Goal: Check status: Check status

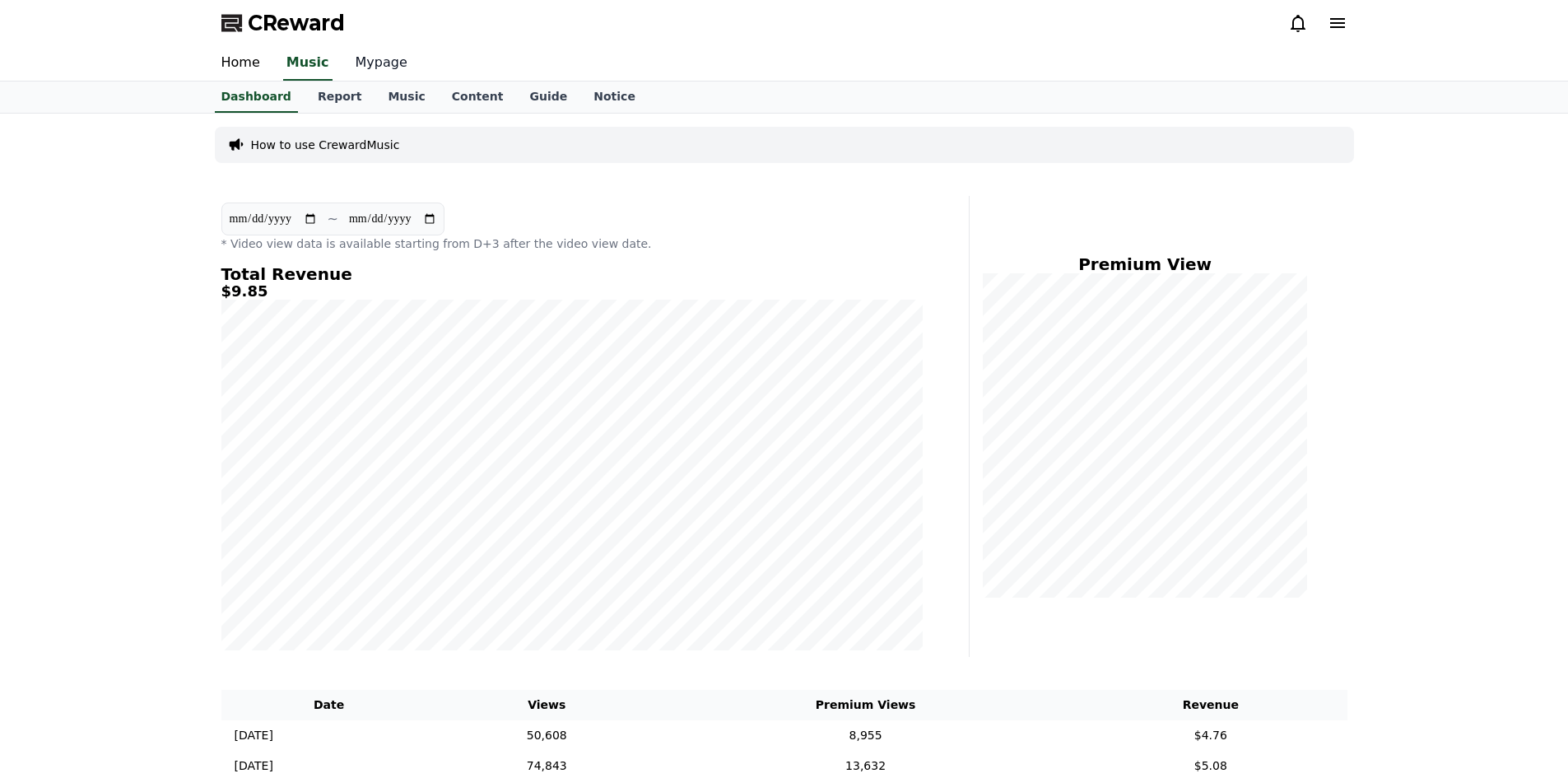
click at [369, 60] on link "Mypage" at bounding box center [381, 63] width 78 height 35
click at [321, 95] on link "Report" at bounding box center [339, 96] width 70 height 29
click at [255, 102] on link "Dashboard" at bounding box center [256, 97] width 96 height 31
drag, startPoint x: 380, startPoint y: 65, endPoint x: 339, endPoint y: 118, distance: 67.0
click at [380, 65] on link "Mypage" at bounding box center [381, 63] width 78 height 35
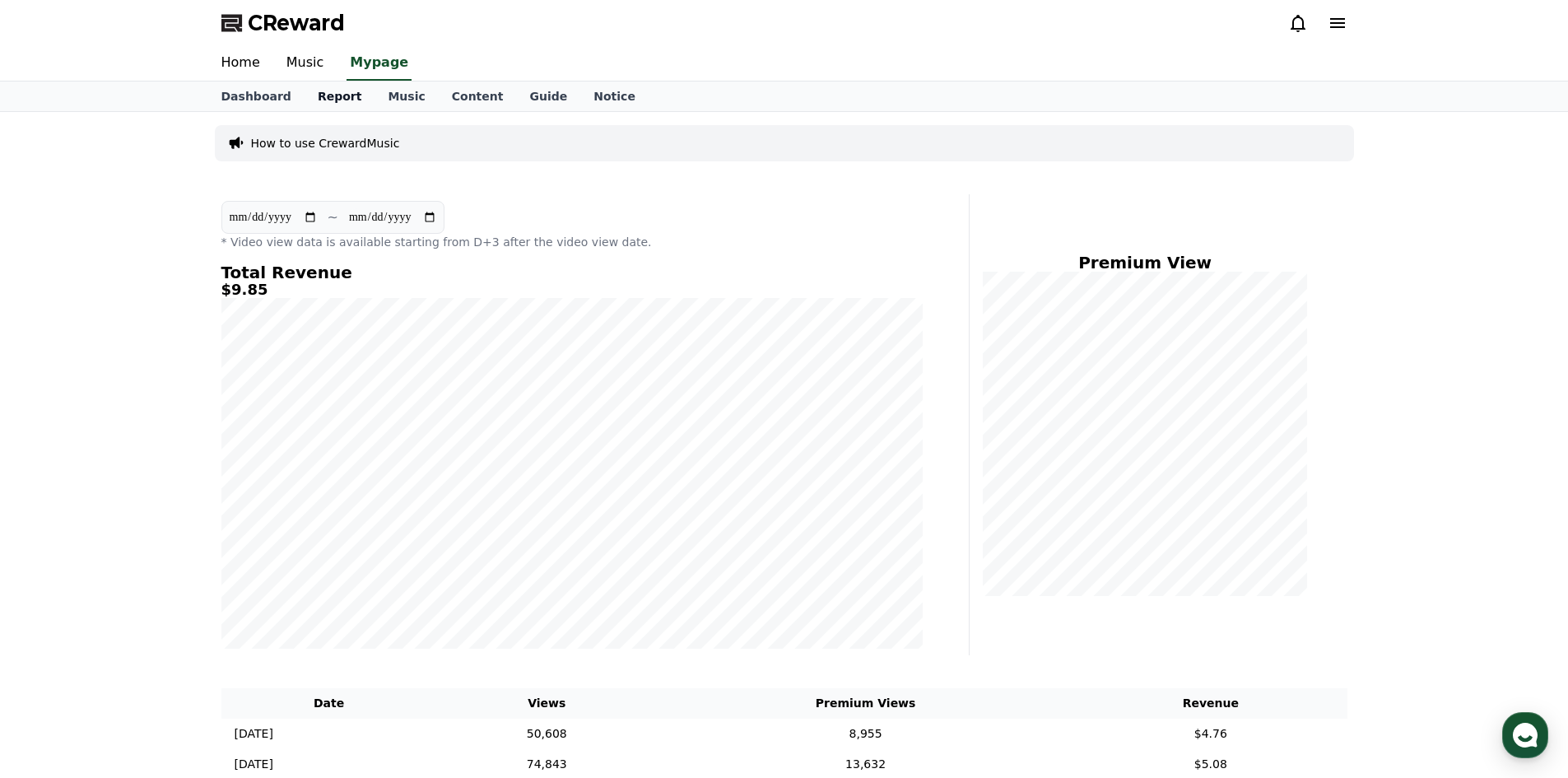
click at [328, 99] on link "Report" at bounding box center [339, 96] width 70 height 29
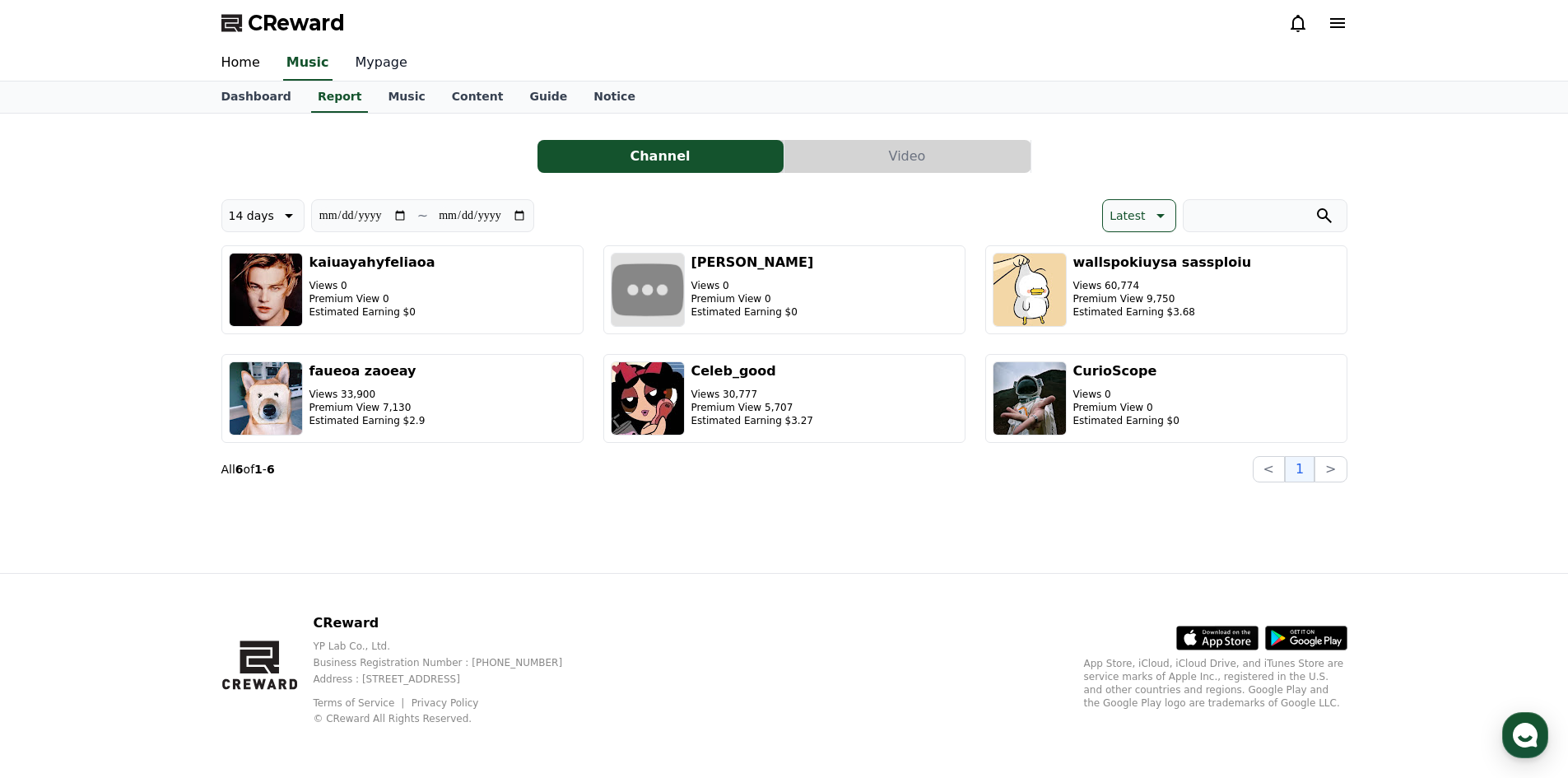
click at [371, 58] on link "Mypage" at bounding box center [381, 63] width 78 height 35
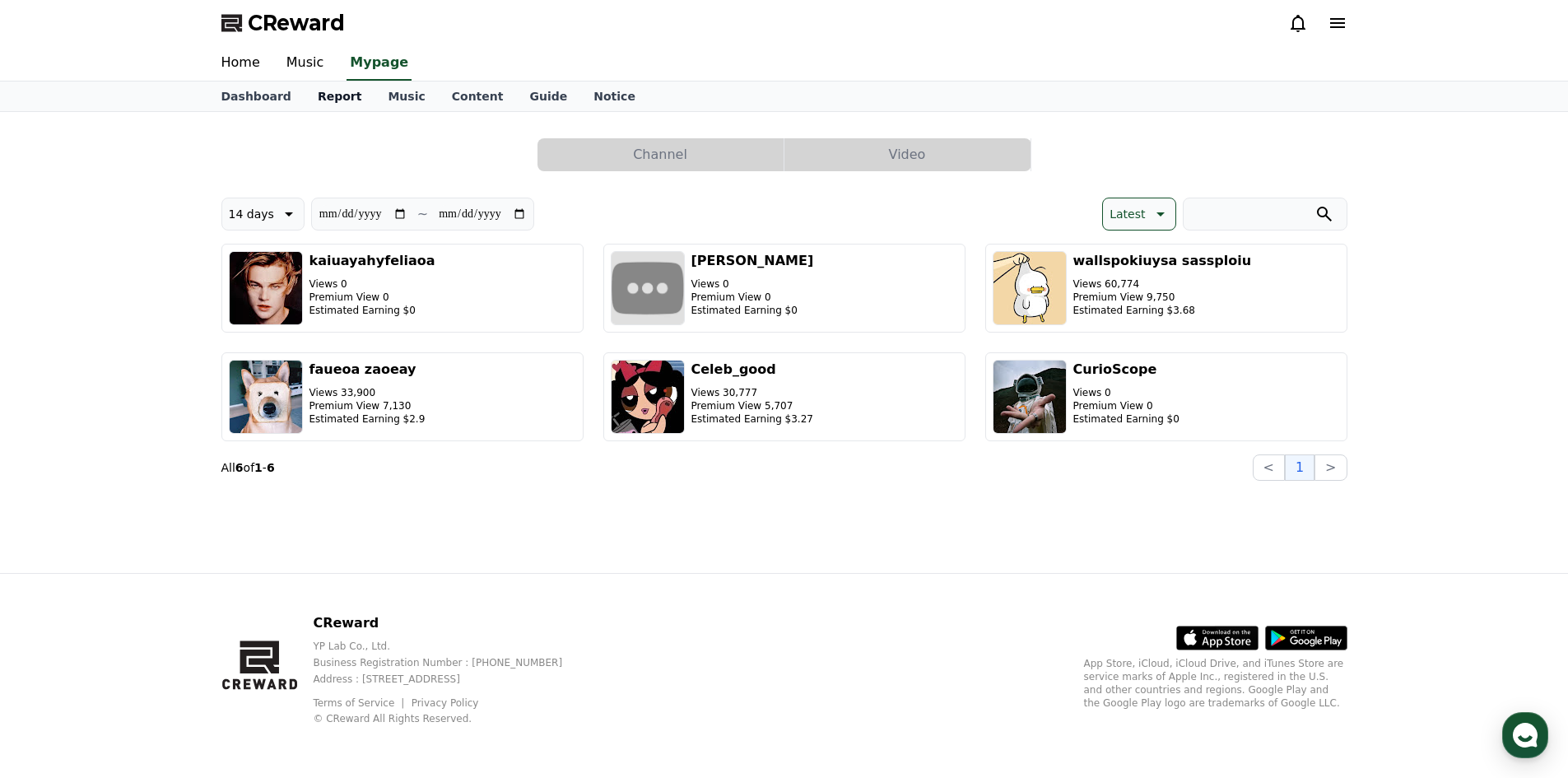
select select "**********"
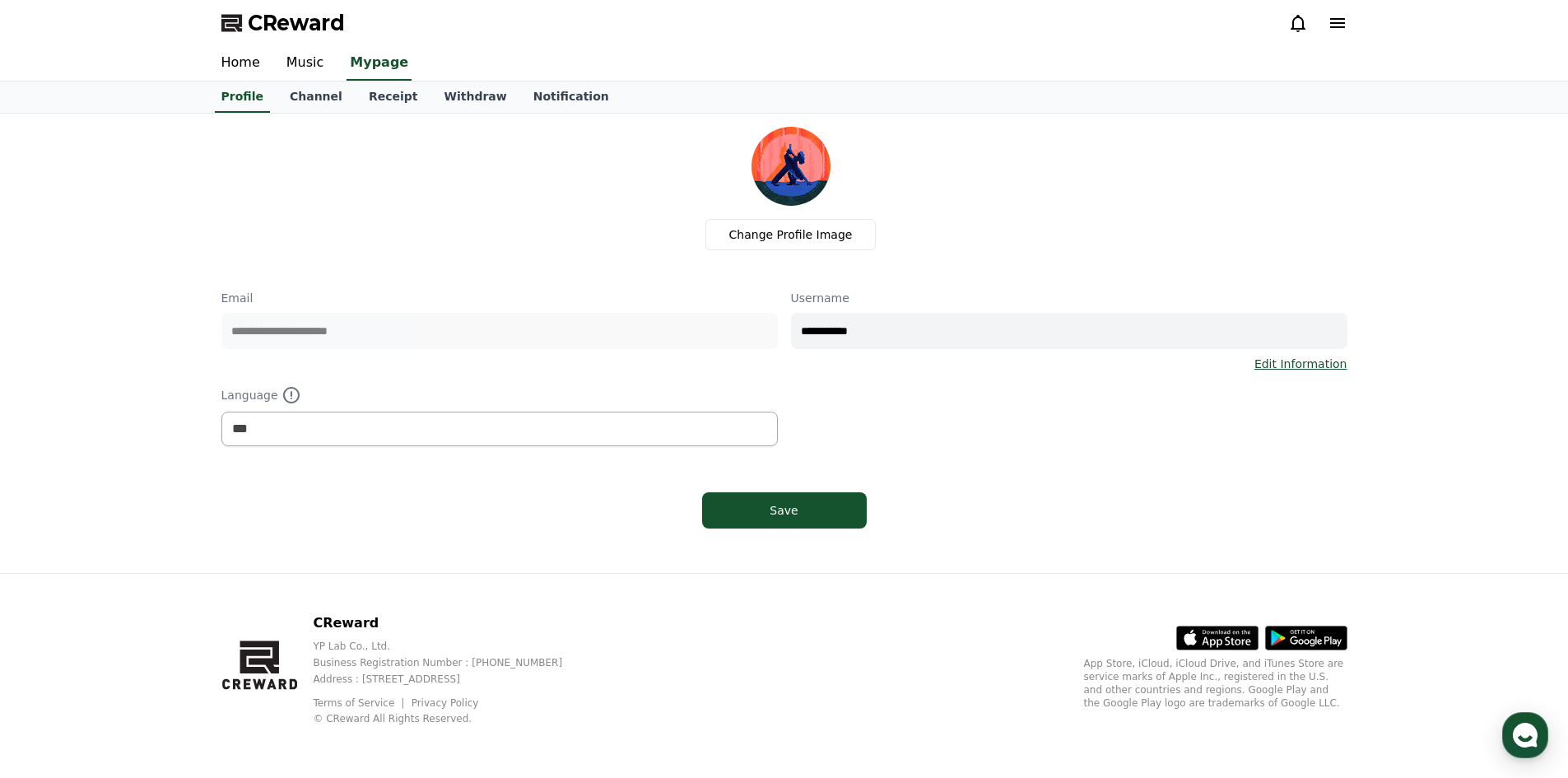
click at [332, 87] on link "Channel" at bounding box center [316, 97] width 79 height 31
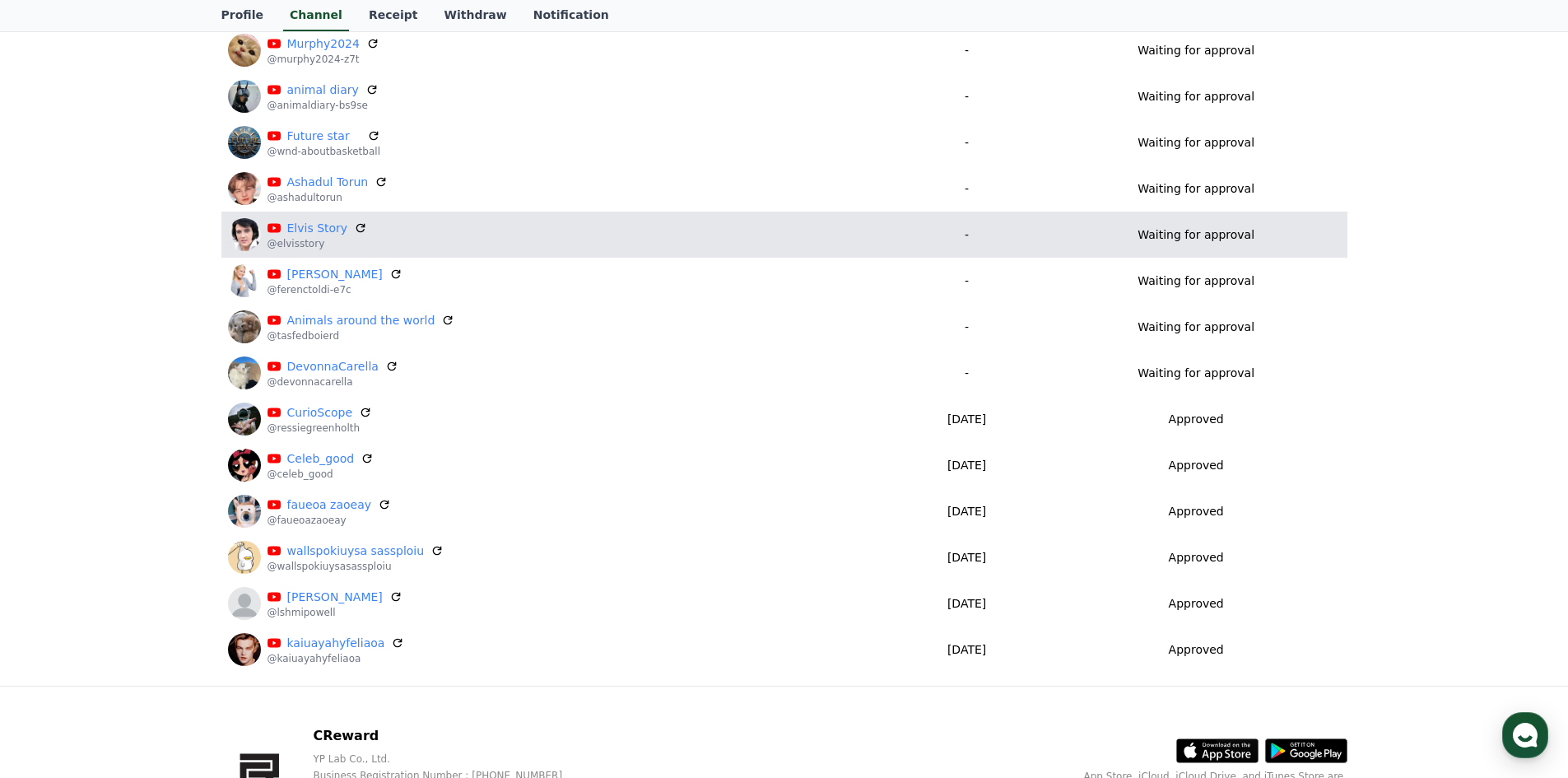
scroll to position [2553, 0]
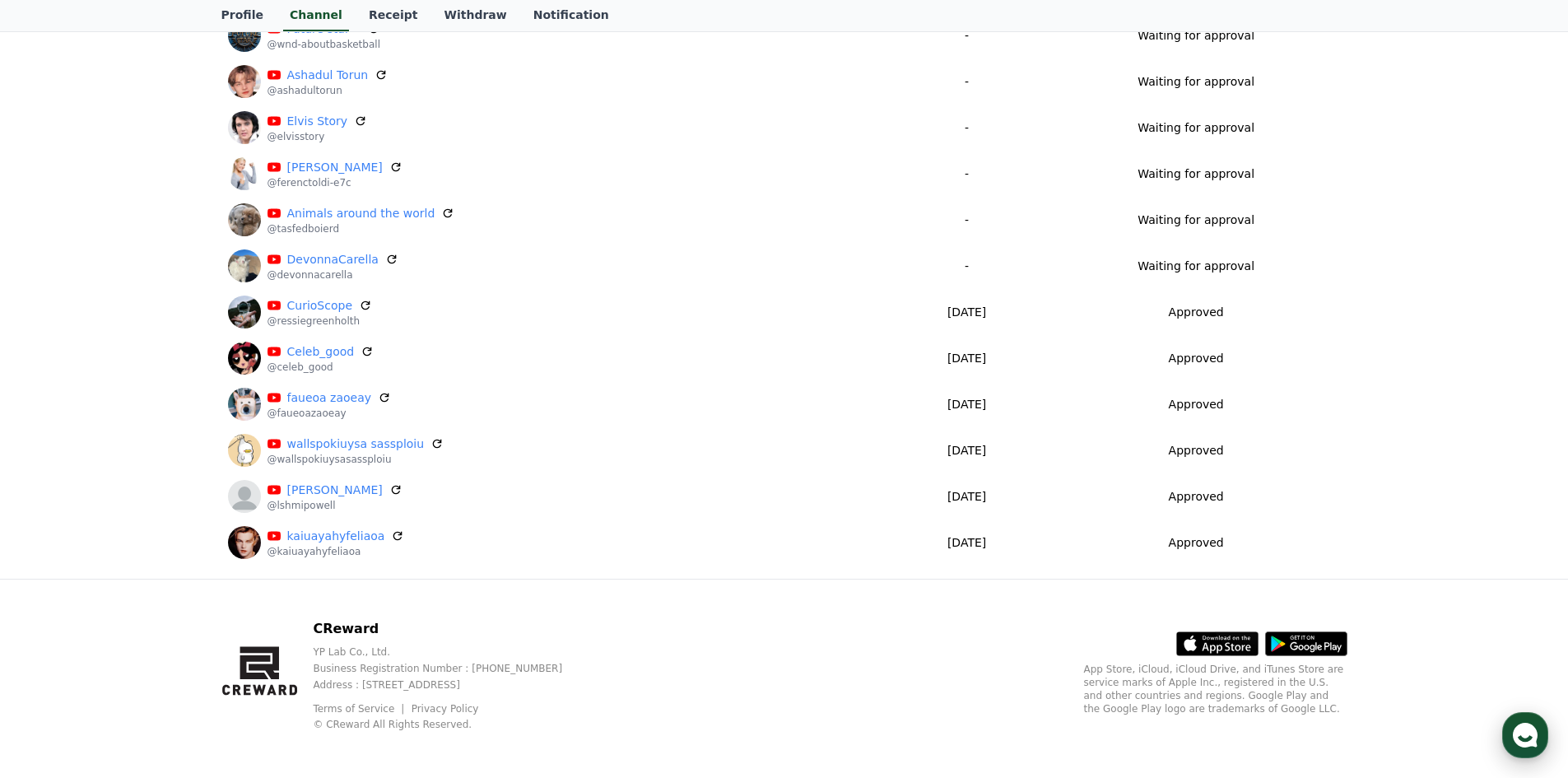
click at [1532, 737] on use "button" at bounding box center [1525, 735] width 25 height 25
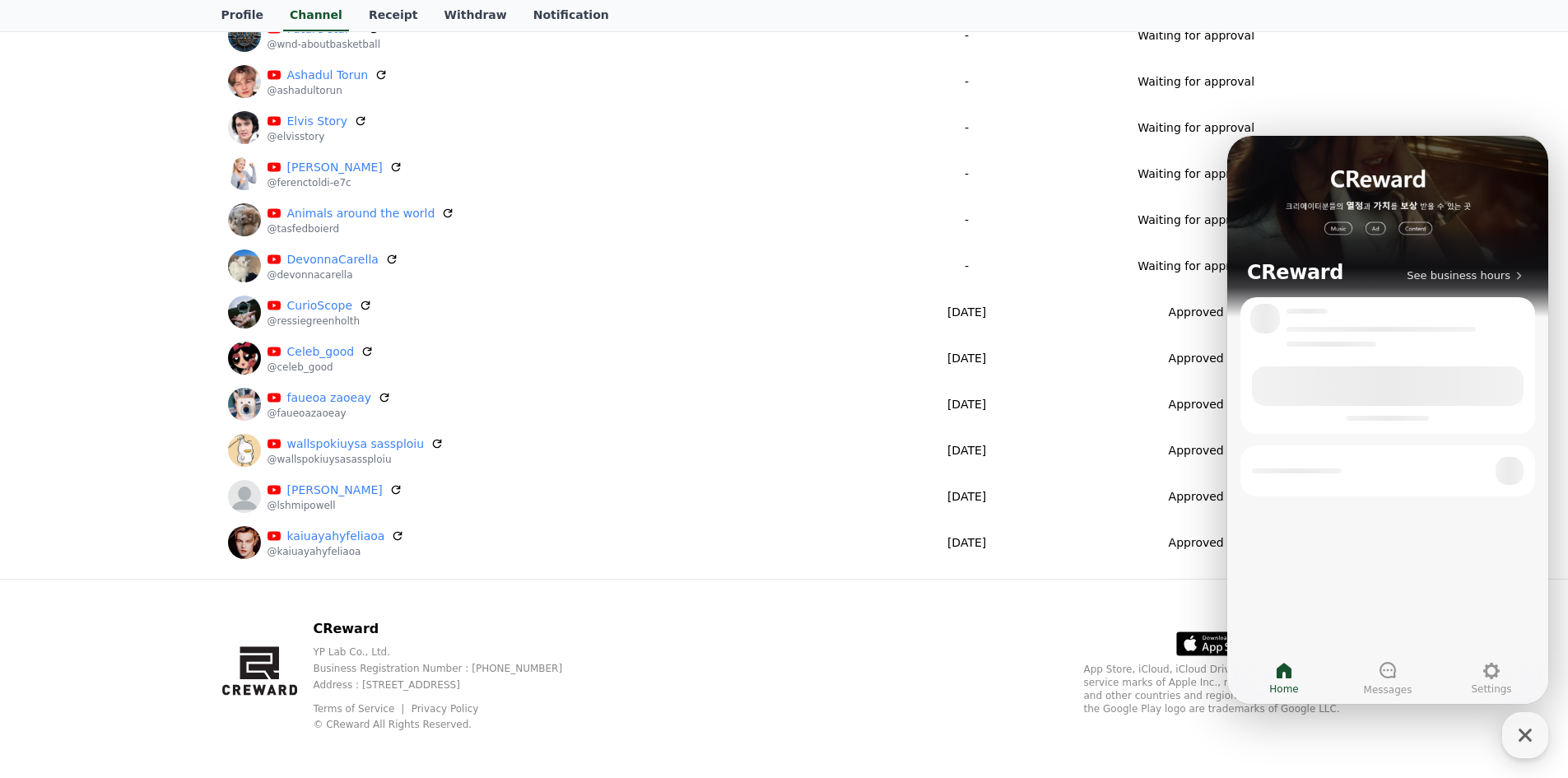
click at [1326, 327] on div at bounding box center [1380, 329] width 189 height 5
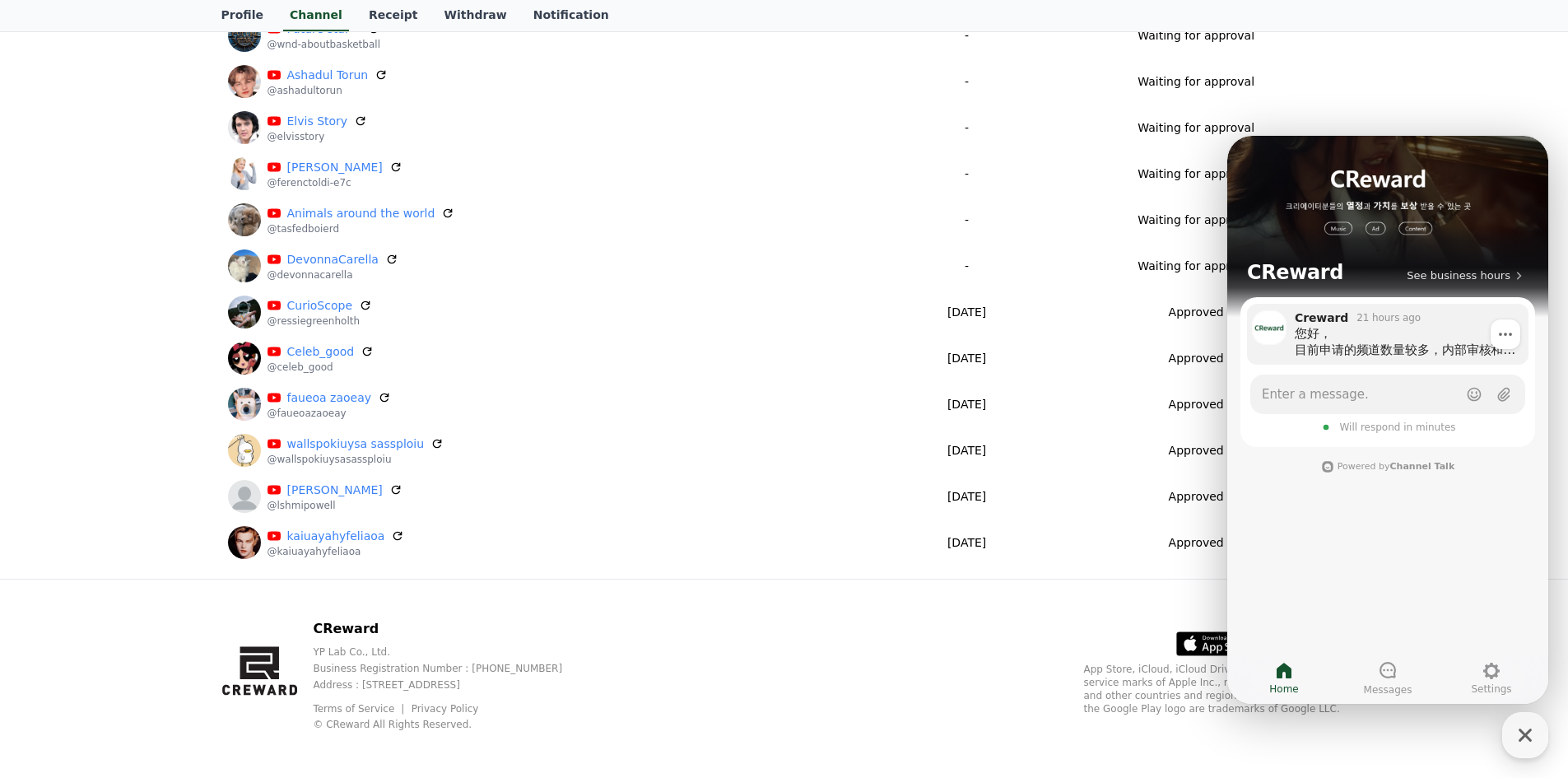
click at [1324, 330] on div "您好， 目前申请的频道数量较多，内部审核和批准流程正在按顺序进行。 由于内部原因，短期内可能难以快速完成审批。 所有提交的频道都会经过审核，结果会及时通知您，…" at bounding box center [1405, 341] width 222 height 33
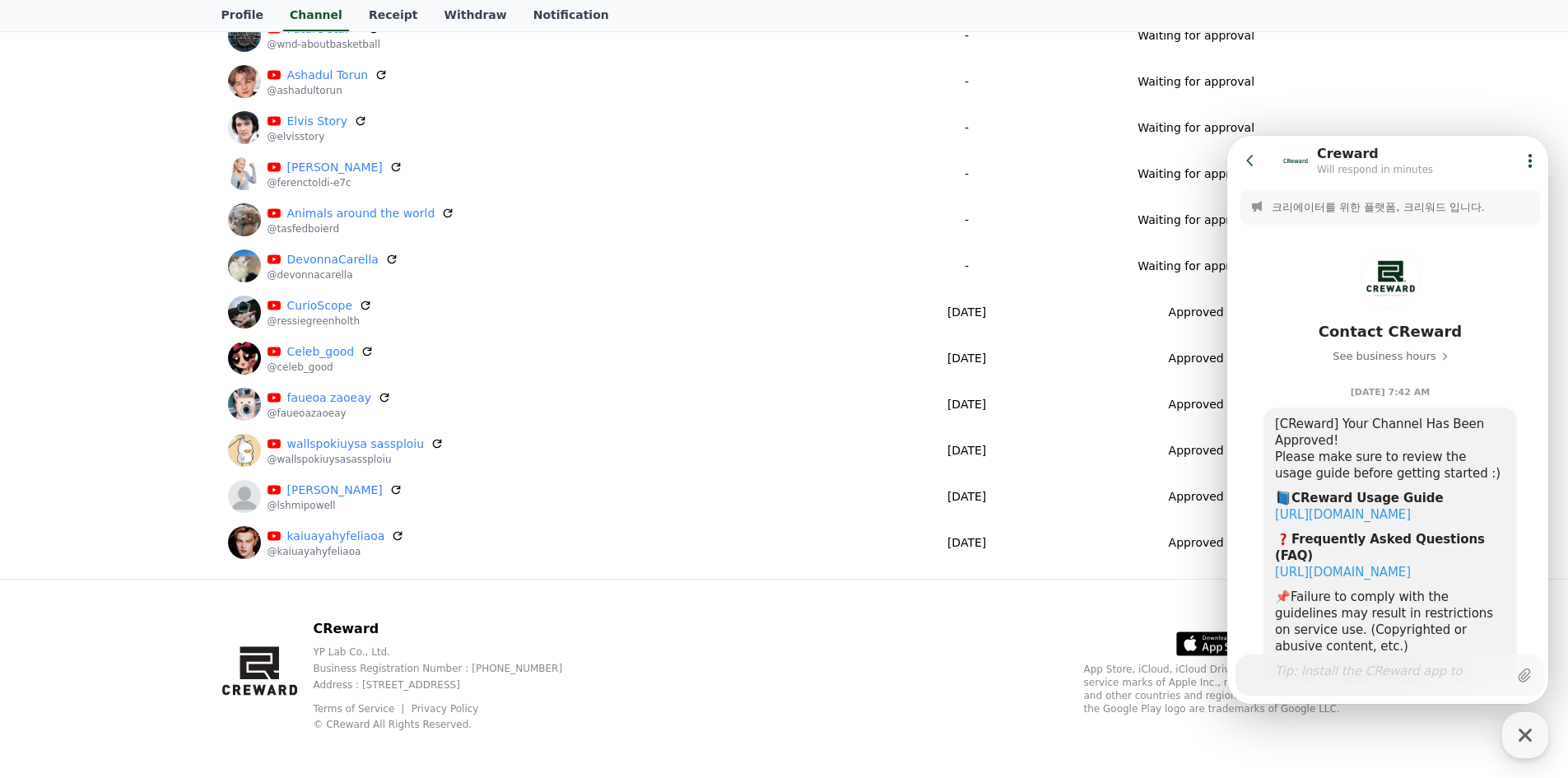
scroll to position [1421, 0]
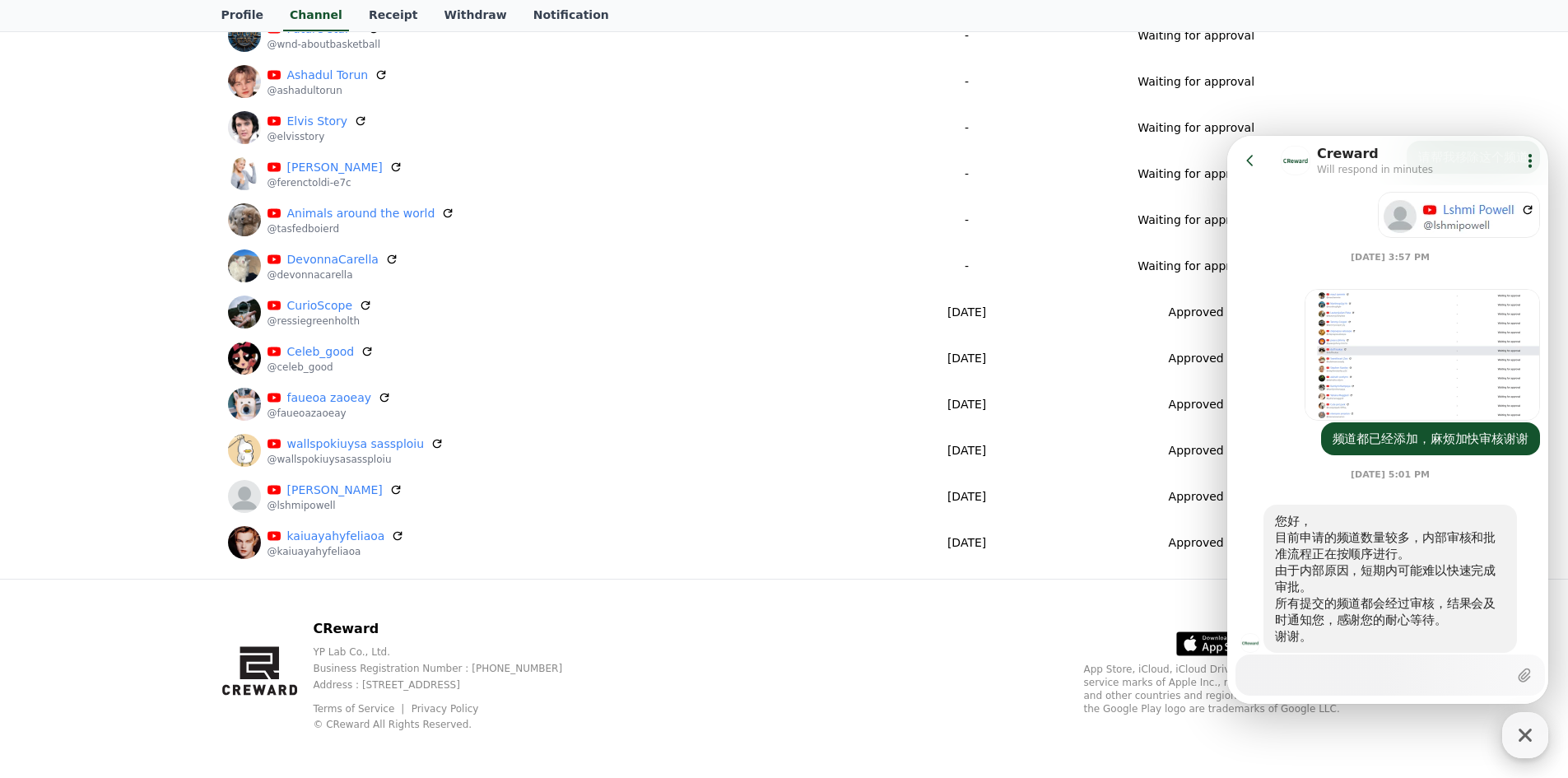
click at [1529, 739] on icon "button" at bounding box center [1525, 735] width 13 height 13
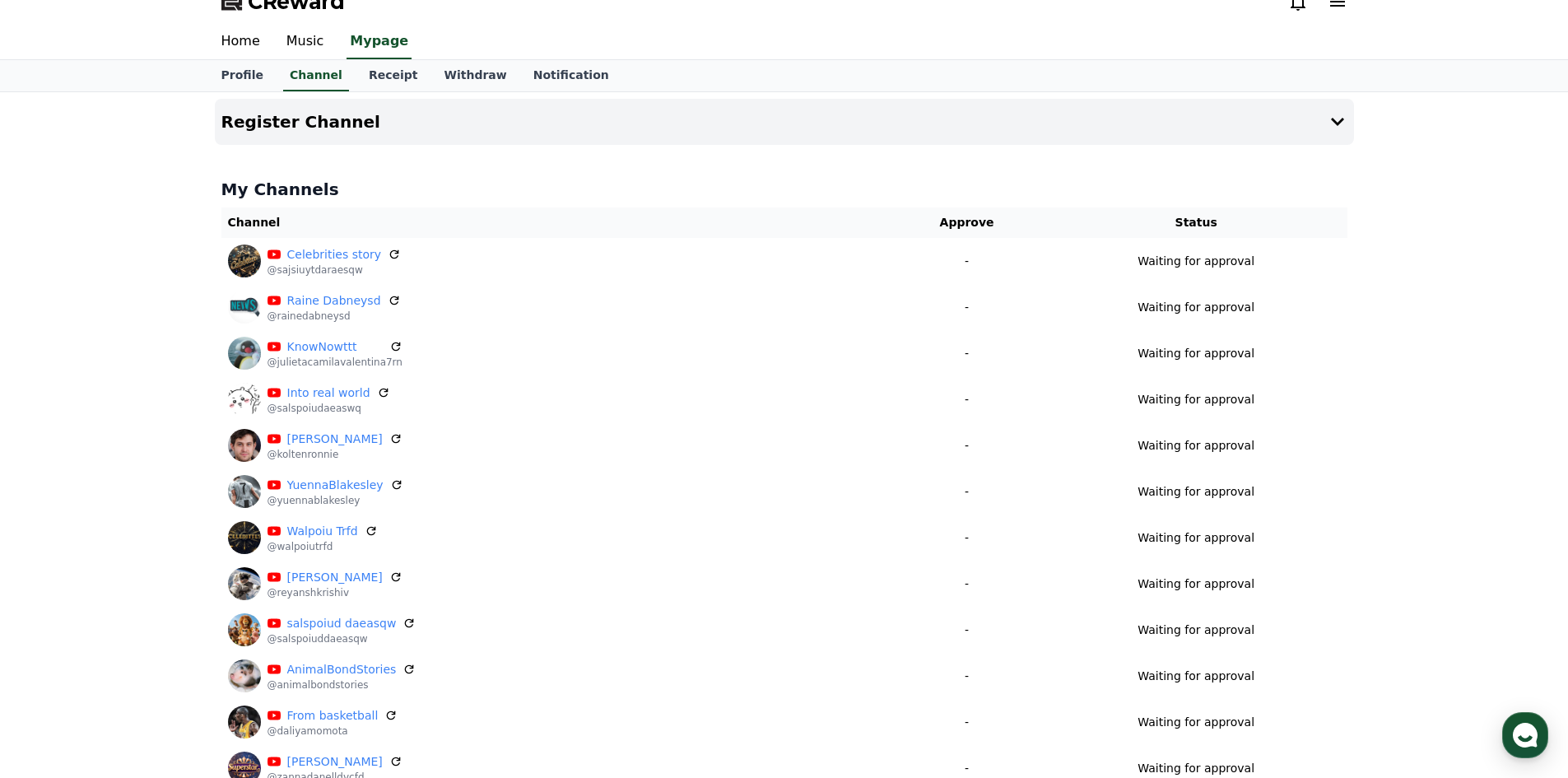
scroll to position [0, 0]
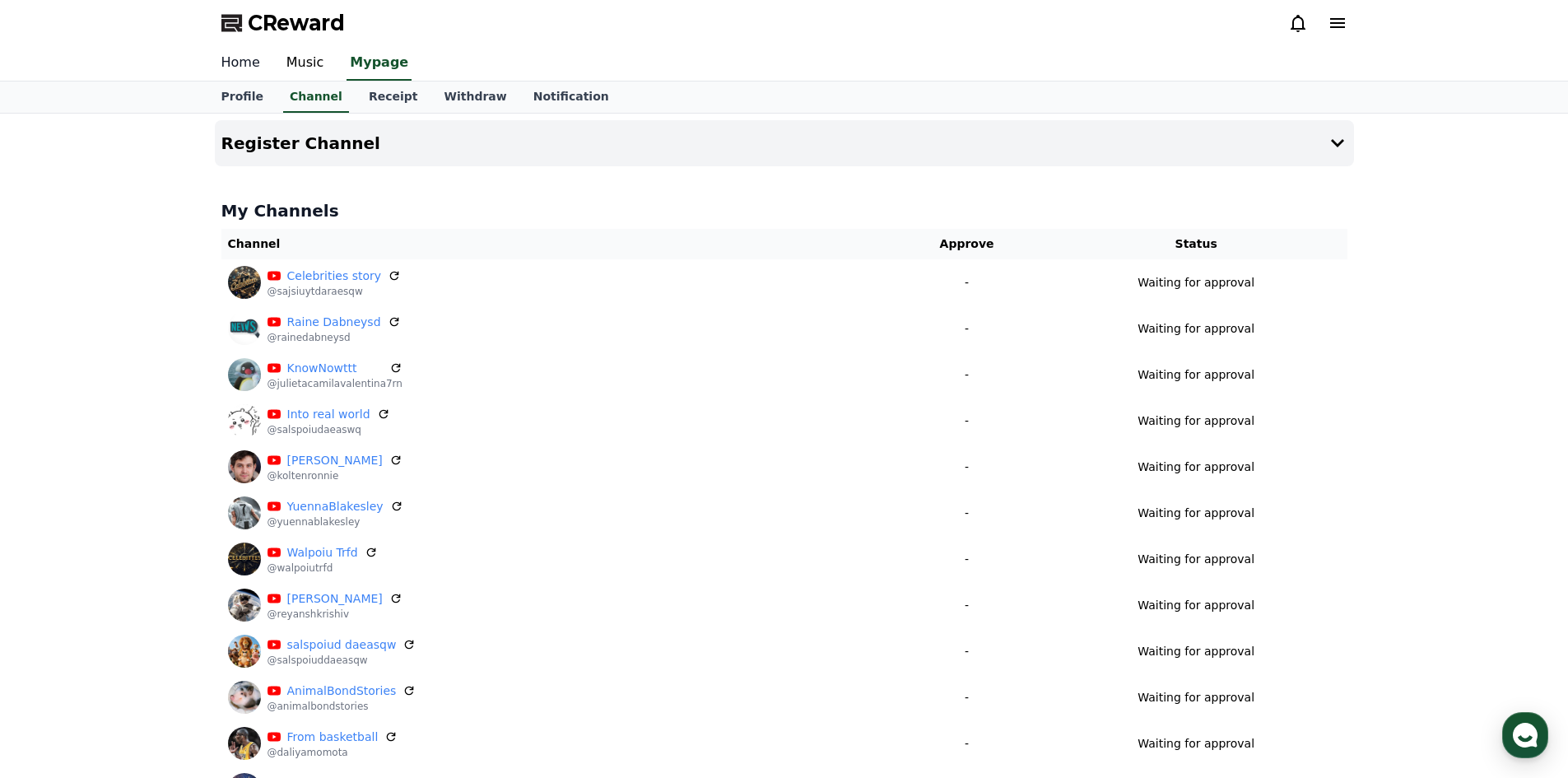
click at [261, 71] on link "Home" at bounding box center [241, 63] width 65 height 35
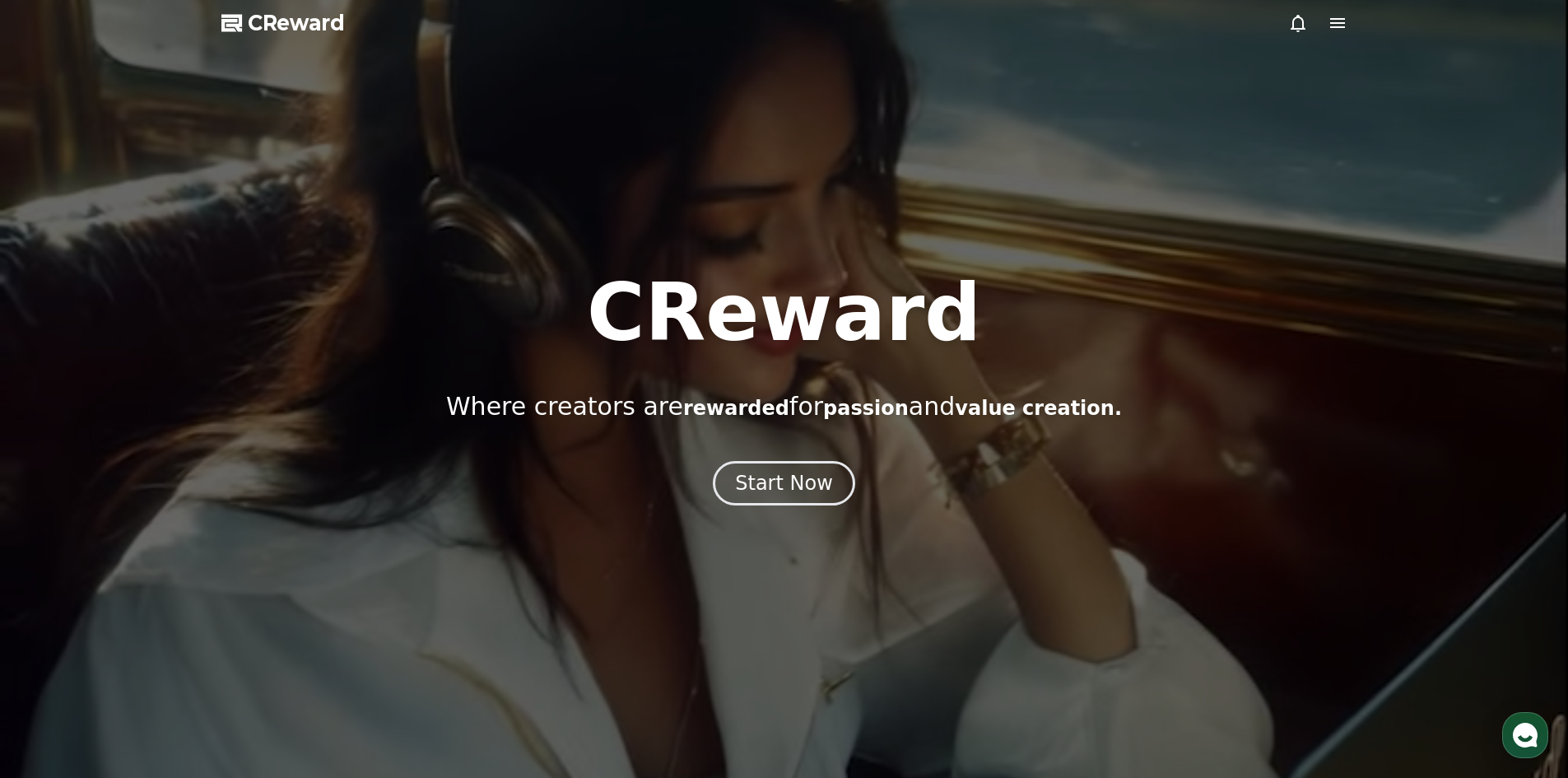
click at [273, 119] on div at bounding box center [784, 389] width 1568 height 778
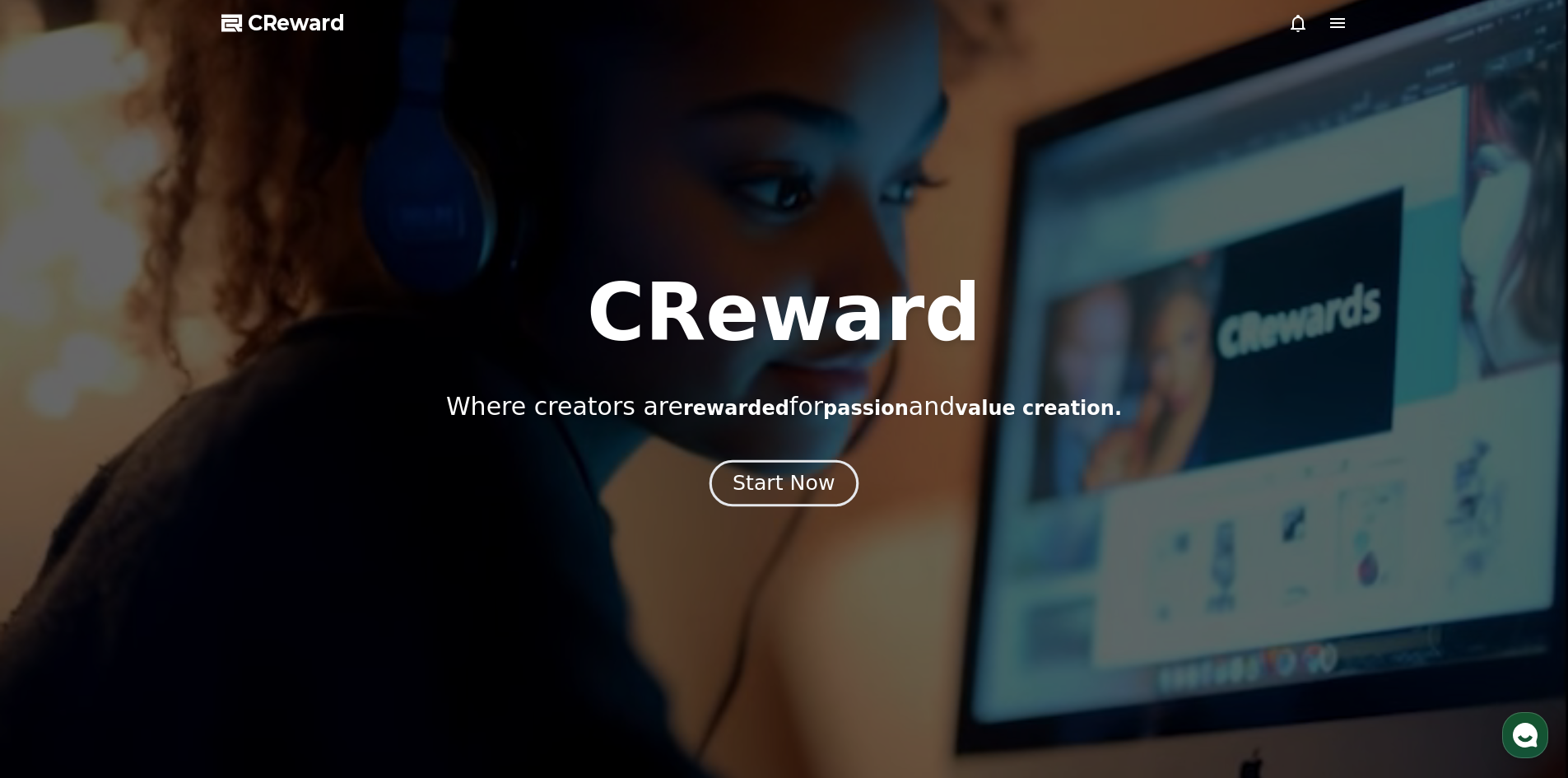
click at [757, 474] on div "Start Now" at bounding box center [784, 483] width 102 height 28
